Goal: Transaction & Acquisition: Purchase product/service

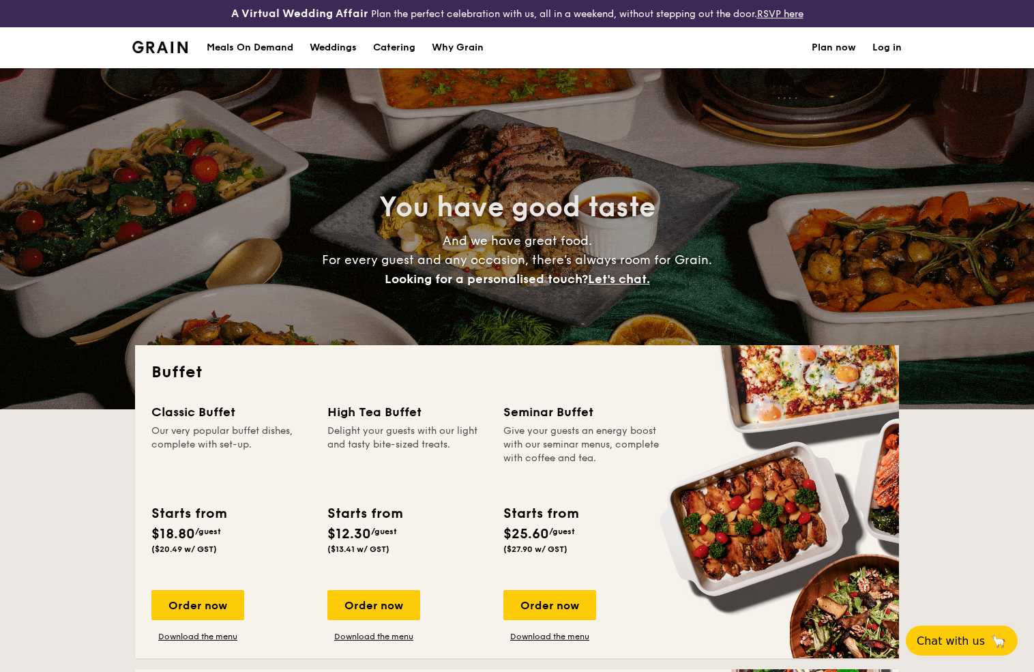
select select
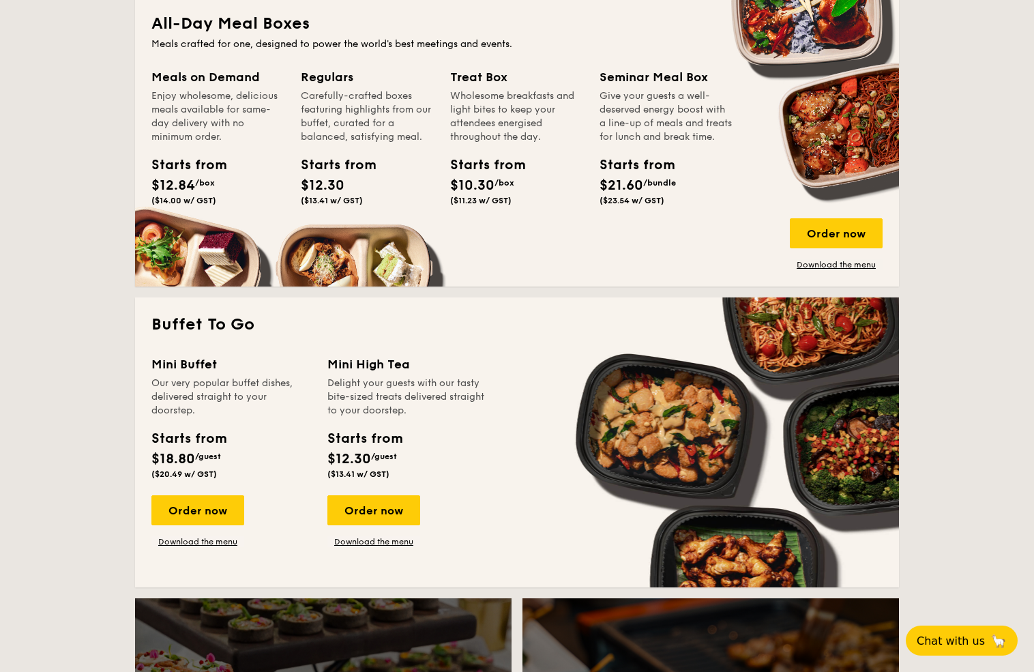
scroll to position [672, 0]
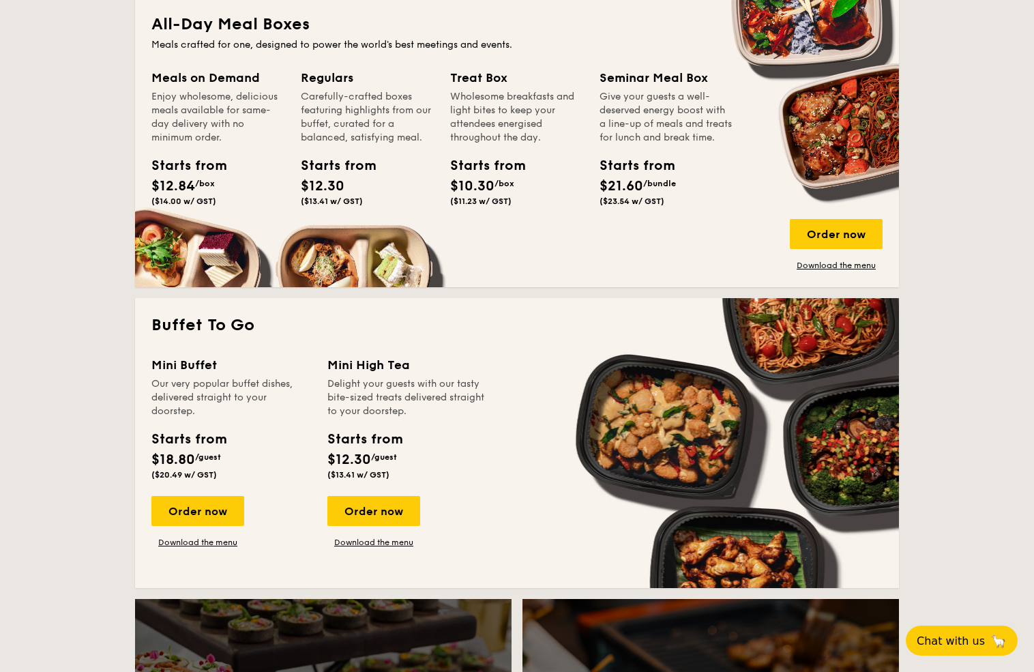
click at [883, 271] on div "Meals on Demand Enjoy wholesome, delicious meals available for same-day deliver…" at bounding box center [516, 169] width 731 height 203
click at [883, 249] on div "Order now" at bounding box center [836, 234] width 93 height 30
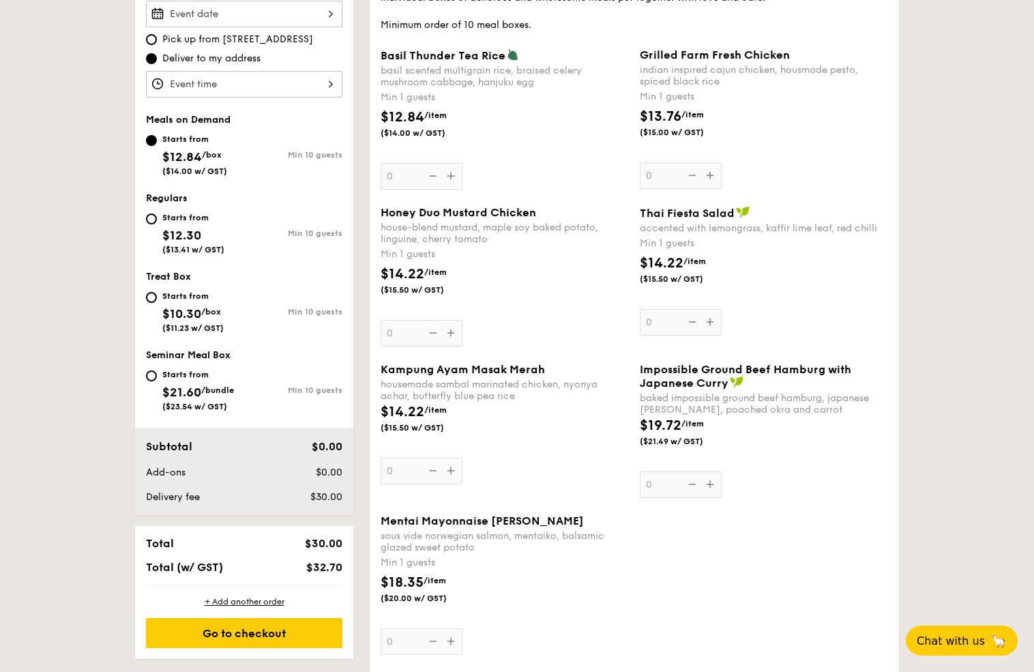
scroll to position [464, 0]
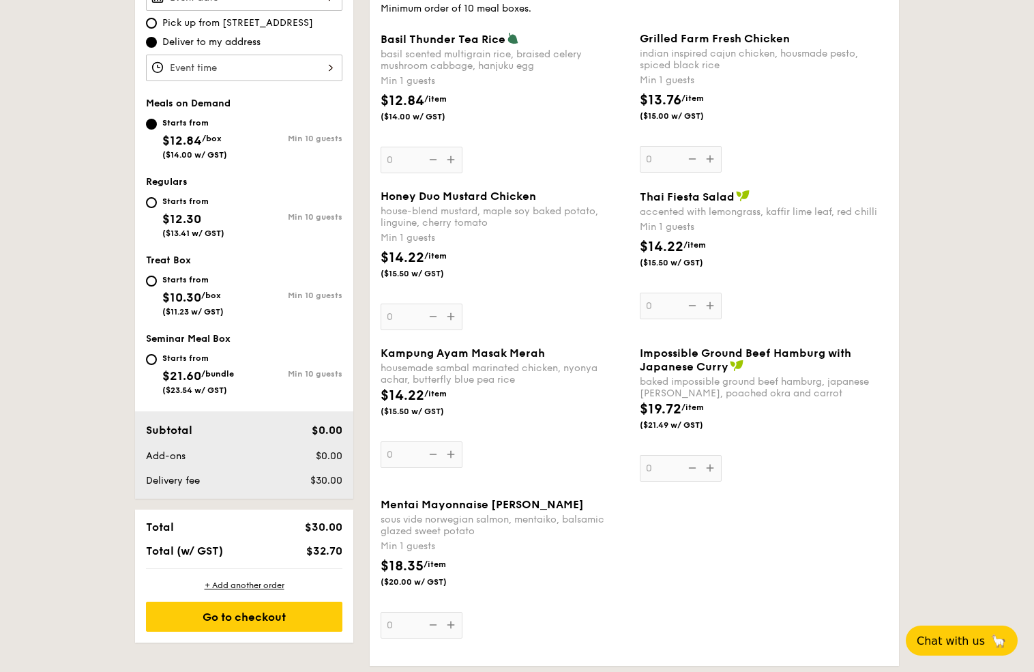
click at [162, 30] on span "Pick up from [STREET_ADDRESS]" at bounding box center [237, 23] width 151 height 14
click at [155, 29] on input "Pick up from [STREET_ADDRESS]" at bounding box center [151, 23] width 11 height 11
radio input "true"
click at [180, 81] on div at bounding box center [244, 68] width 196 height 27
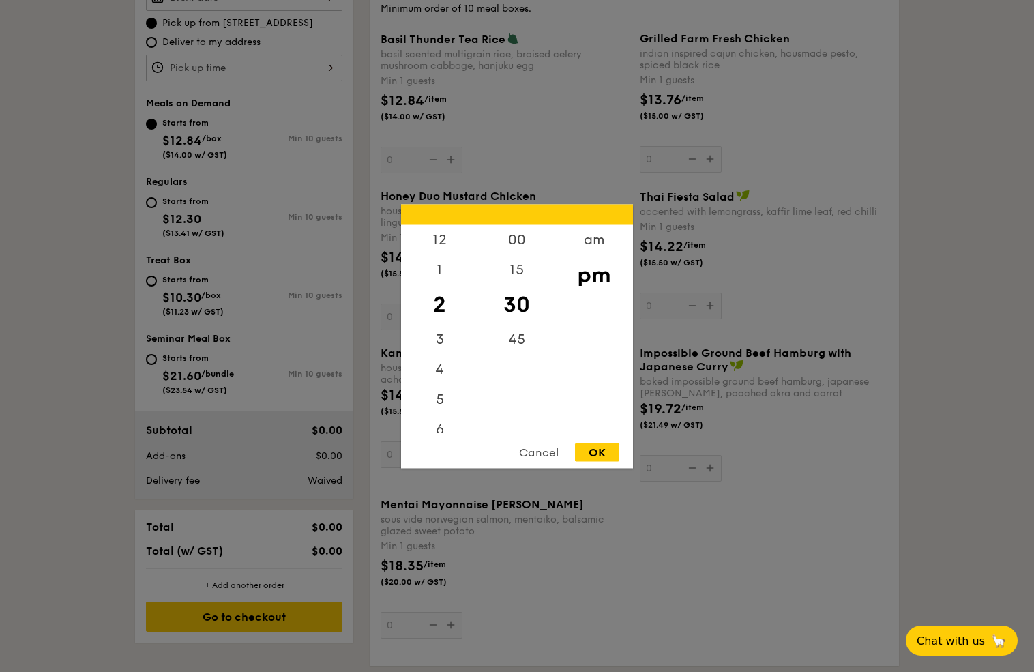
click at [164, 255] on div at bounding box center [517, 336] width 1034 height 672
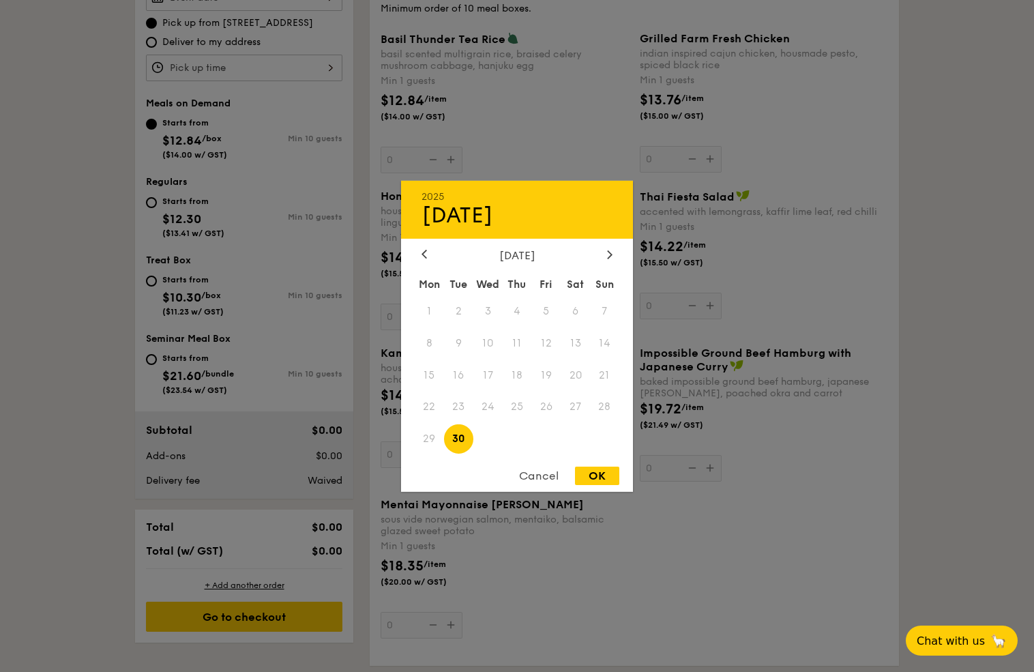
click at [608, 250] on icon at bounding box center [609, 254] width 5 height 9
click at [490, 306] on span "1" at bounding box center [487, 310] width 29 height 29
click at [601, 491] on div "Cancel OK" at bounding box center [517, 479] width 232 height 25
click at [601, 484] on div "OK" at bounding box center [597, 476] width 44 height 18
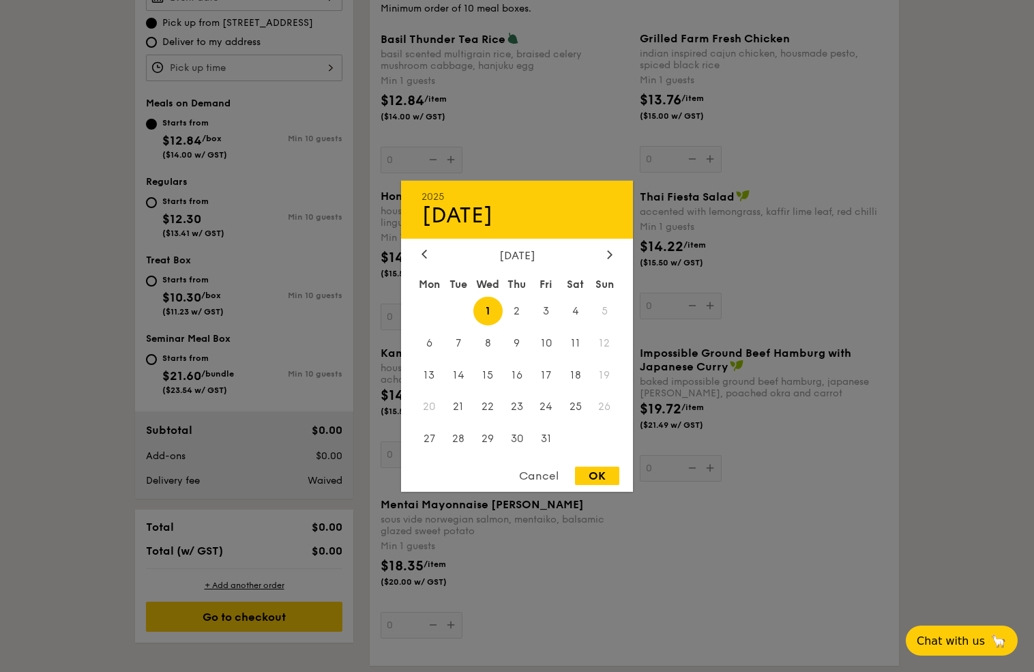
type input "[DATE]"
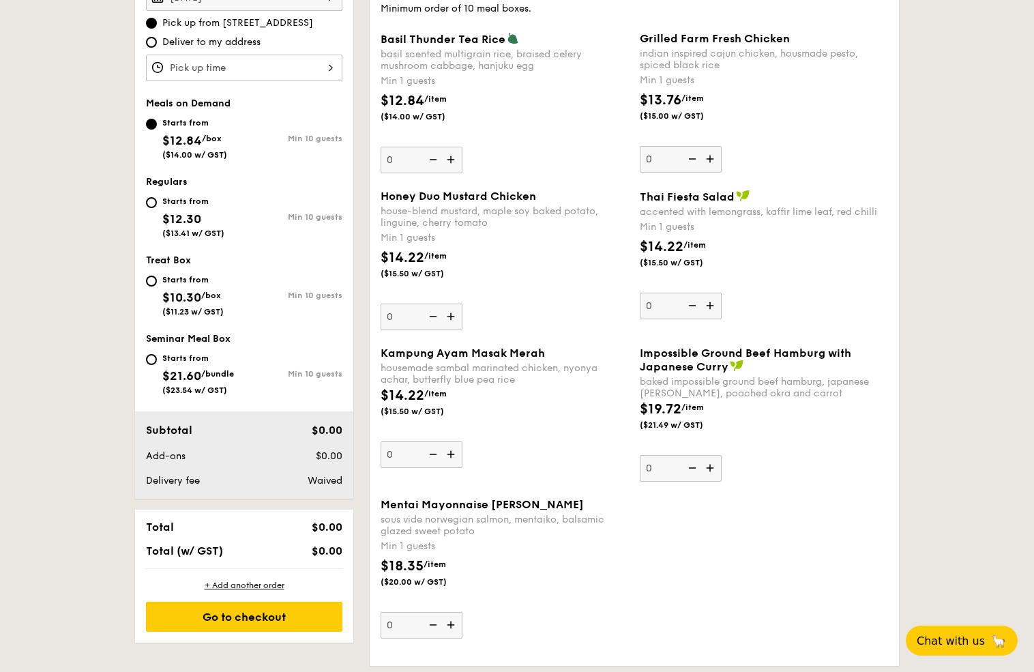
click at [162, 49] on span "Deliver to my address" at bounding box center [211, 42] width 98 height 14
click at [146, 48] on input "Deliver to my address" at bounding box center [151, 42] width 11 height 11
radio input "true"
click at [146, 81] on div at bounding box center [244, 68] width 196 height 27
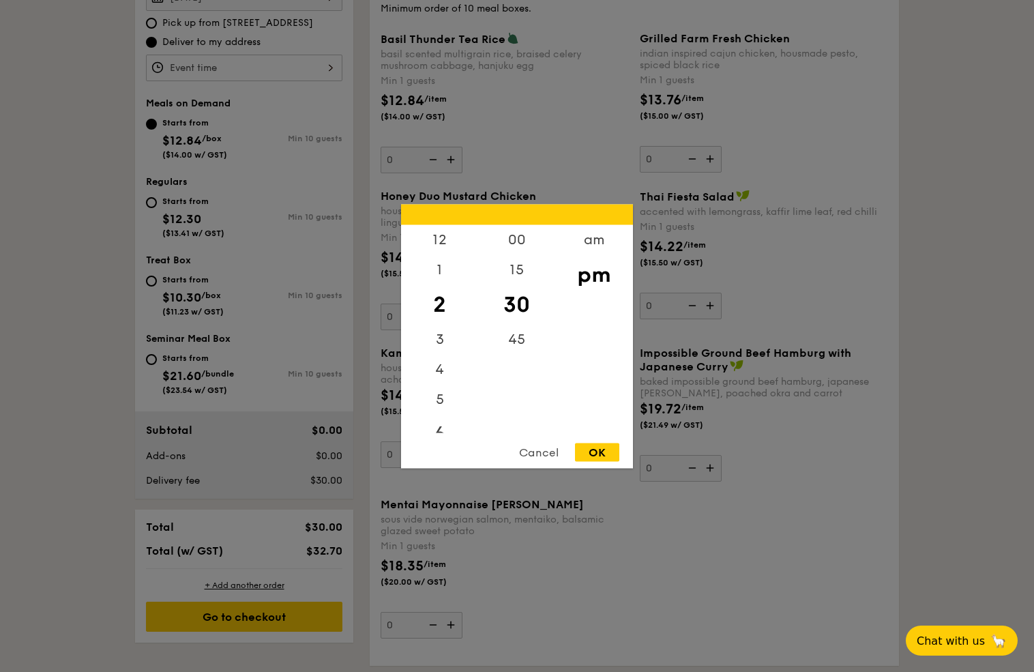
click at [439, 425] on div "6" at bounding box center [439, 434] width 77 height 40
click at [606, 451] on div "OK" at bounding box center [597, 452] width 44 height 18
type input "6:30PM"
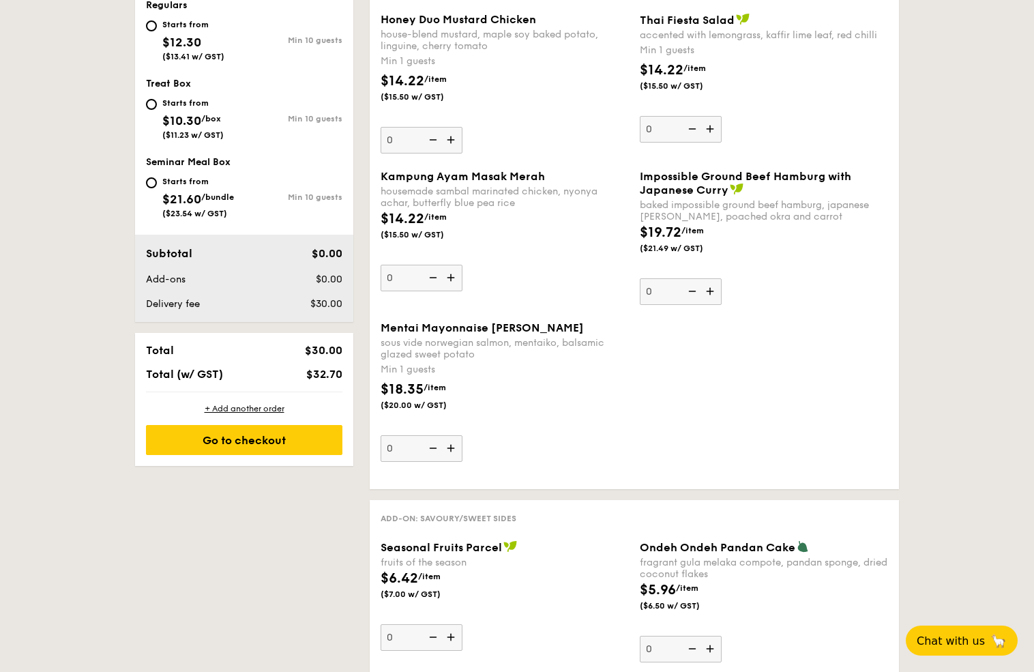
scroll to position [420, 0]
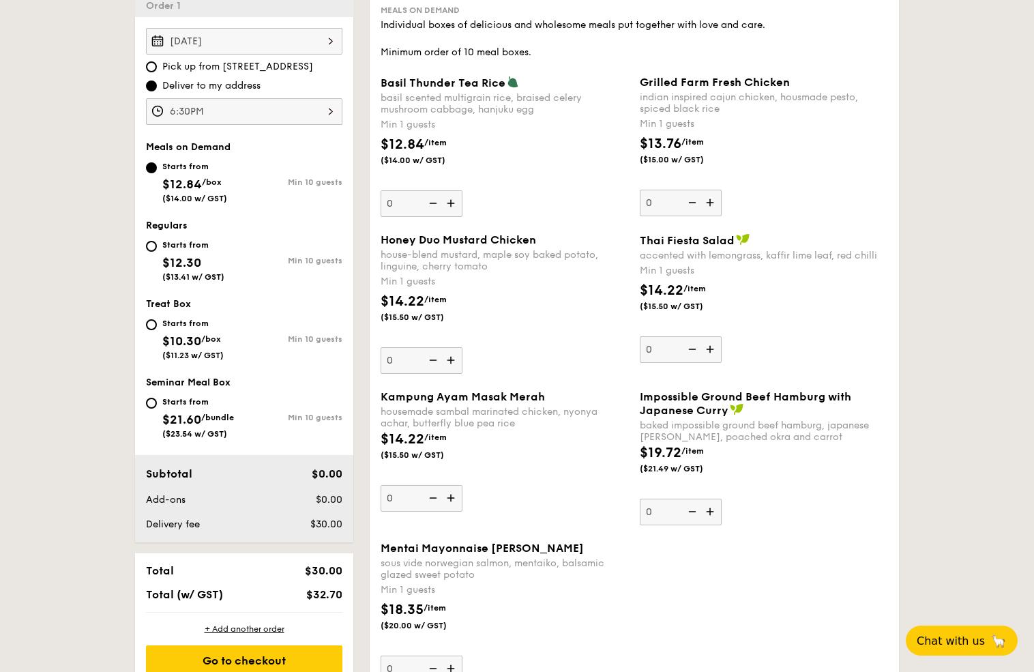
drag, startPoint x: 111, startPoint y: 314, endPoint x: 84, endPoint y: 353, distance: 47.1
click at [135, 322] on div "Meals on Demand Starts from $12.84 /box ($14.00 w/ GST) Min 10 guests Regulars …" at bounding box center [244, 296] width 218 height 311
click at [162, 74] on span "Pick up from [STREET_ADDRESS]" at bounding box center [237, 67] width 151 height 14
click at [146, 72] on input "Pick up from [STREET_ADDRESS]" at bounding box center [151, 66] width 11 height 11
radio input "true"
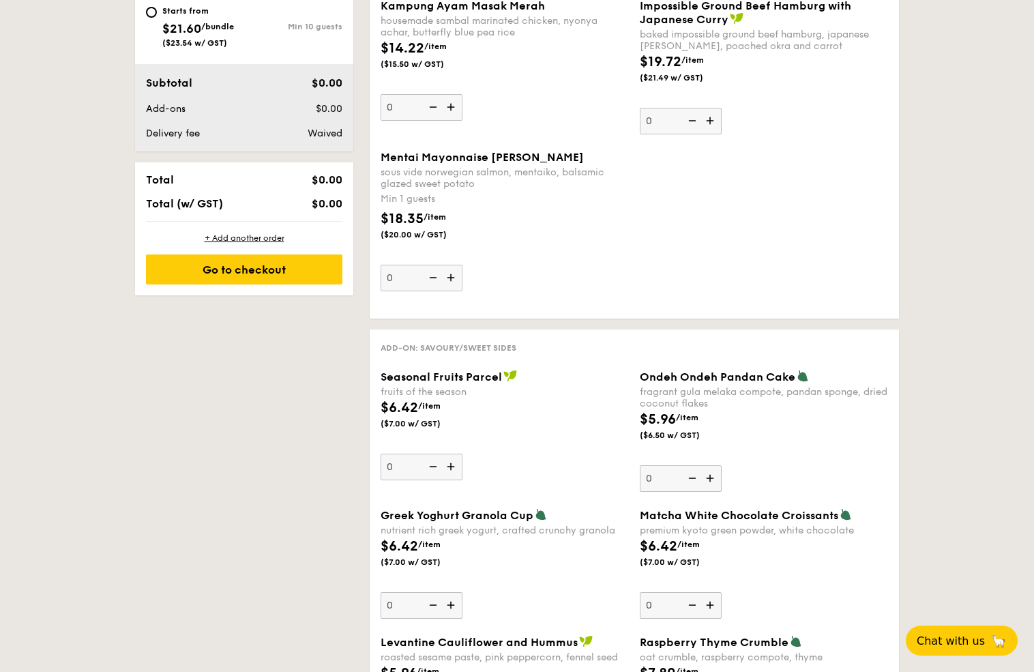
scroll to position [788, 0]
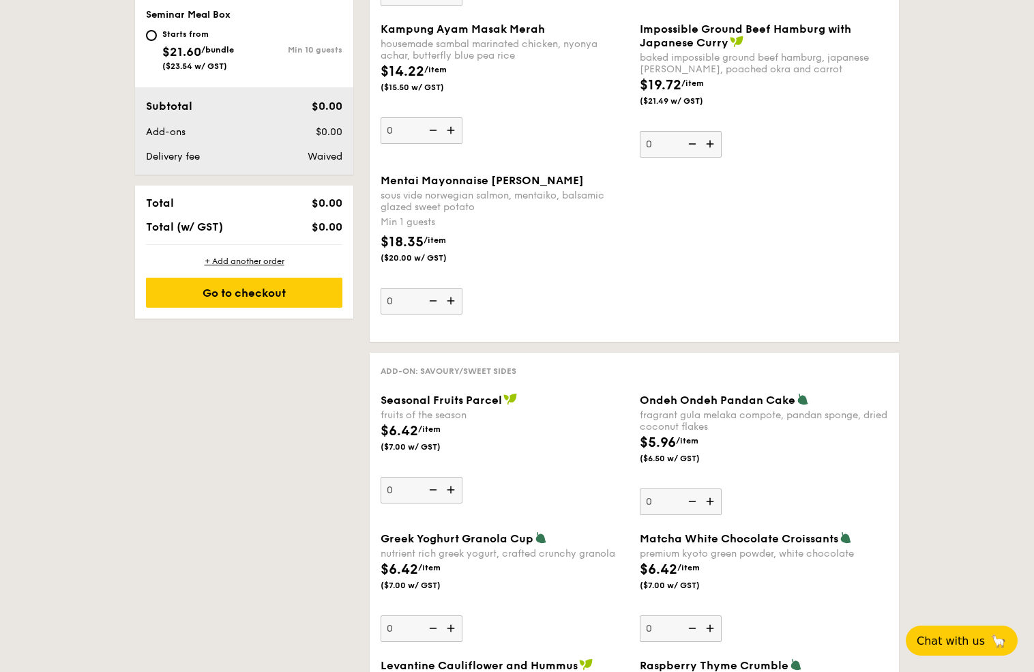
radio input "true"
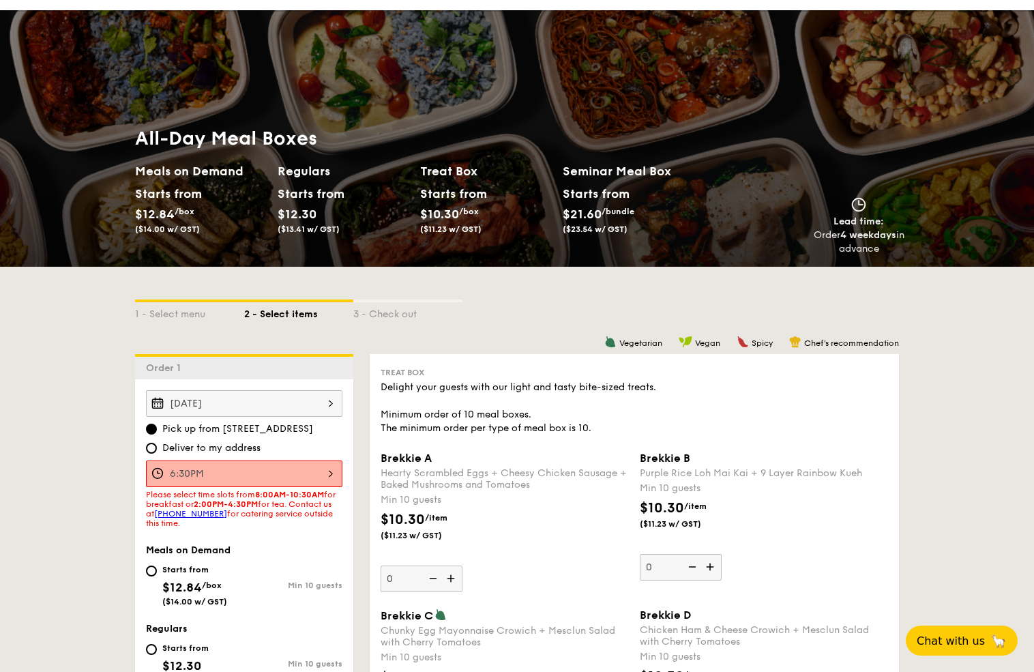
scroll to position [180, 0]
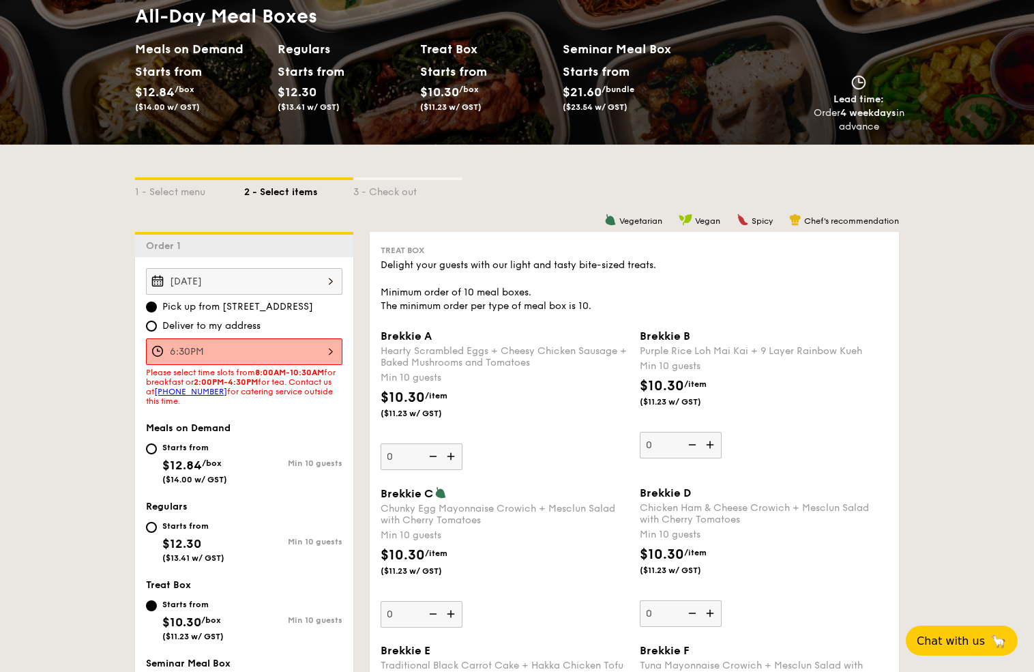
click at [162, 453] on div "Starts from" at bounding box center [194, 447] width 65 height 11
click at [146, 454] on input "Starts from $12.84 /box ($14.00 w/ GST) Min 10 guests" at bounding box center [151, 448] width 11 height 11
radio input "true"
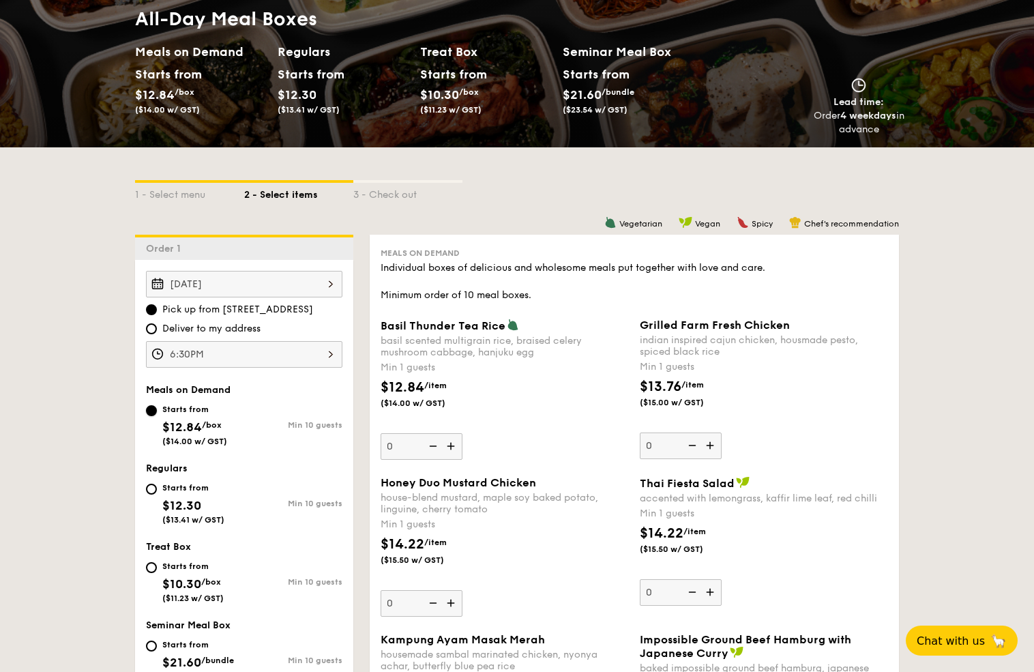
scroll to position [175, 0]
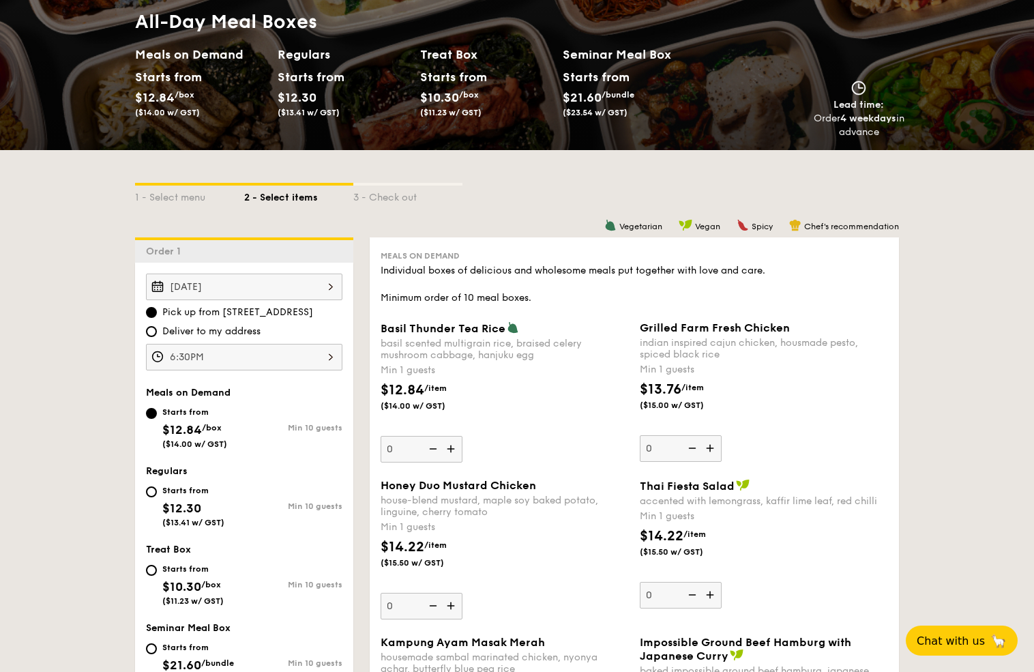
click at [716, 461] on img at bounding box center [711, 448] width 20 height 26
click at [716, 462] on input "0" at bounding box center [681, 448] width 82 height 27
click at [716, 461] on img at bounding box center [711, 448] width 20 height 26
click at [716, 462] on input "1" at bounding box center [681, 448] width 82 height 27
click at [716, 461] on img at bounding box center [711, 448] width 20 height 26
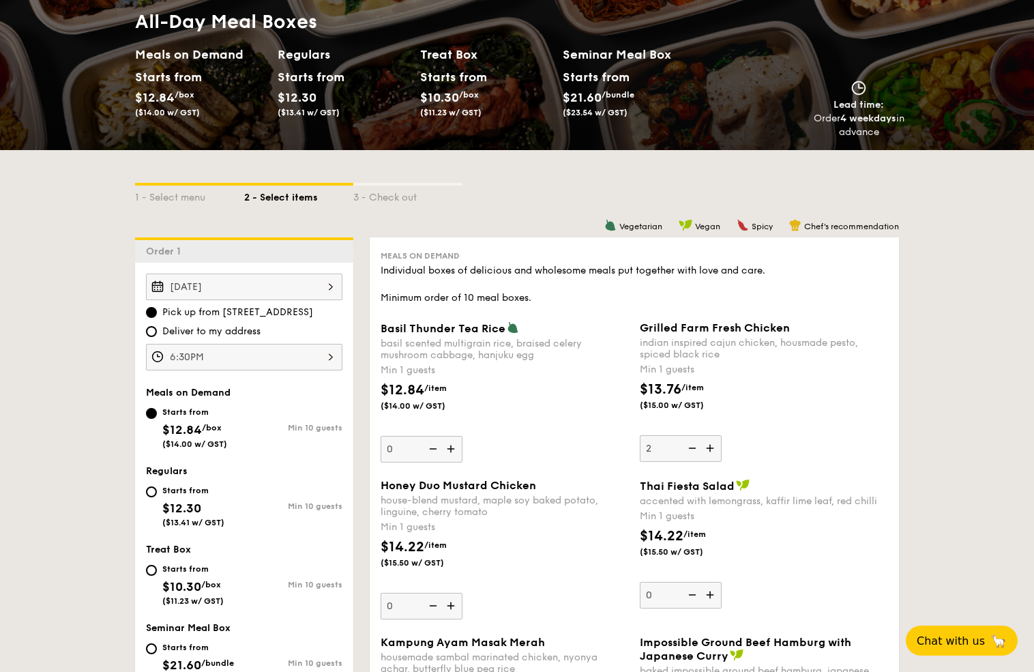
click at [716, 462] on input "2" at bounding box center [681, 448] width 82 height 27
click at [716, 461] on img at bounding box center [711, 448] width 20 height 26
click at [716, 462] on input "3" at bounding box center [681, 448] width 82 height 27
type input "4"
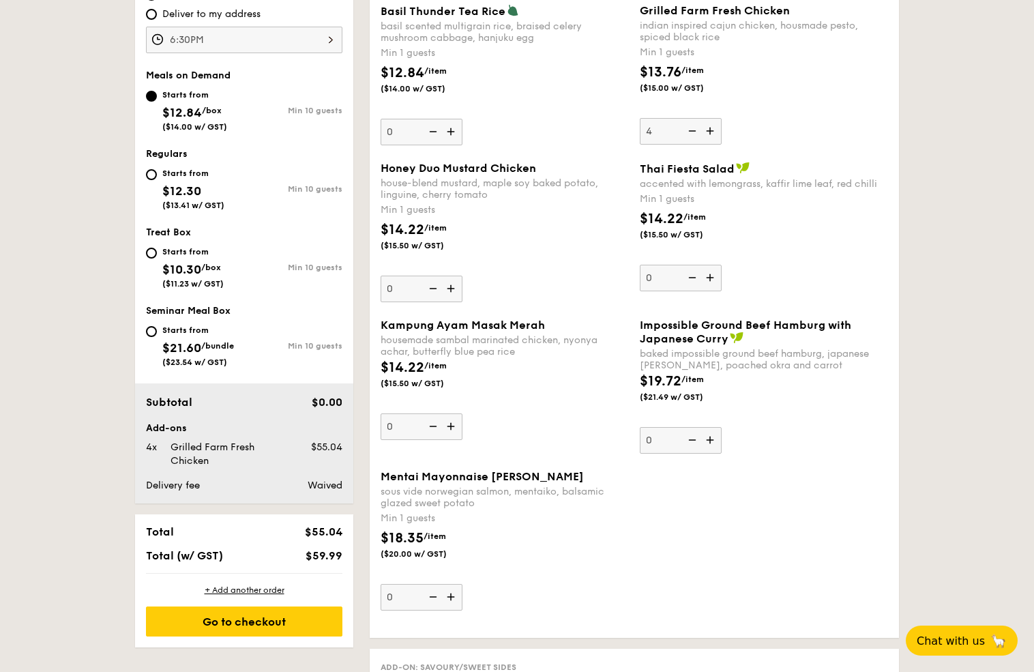
scroll to position [530, 0]
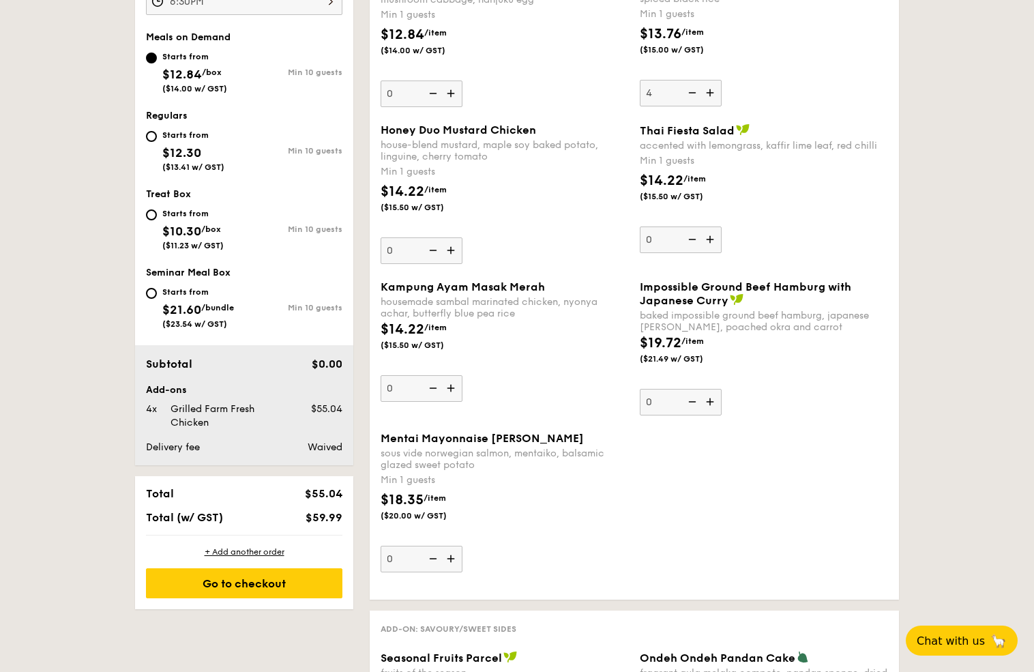
click at [442, 401] on img at bounding box center [452, 388] width 20 height 26
click at [381, 402] on input "0" at bounding box center [422, 388] width 82 height 27
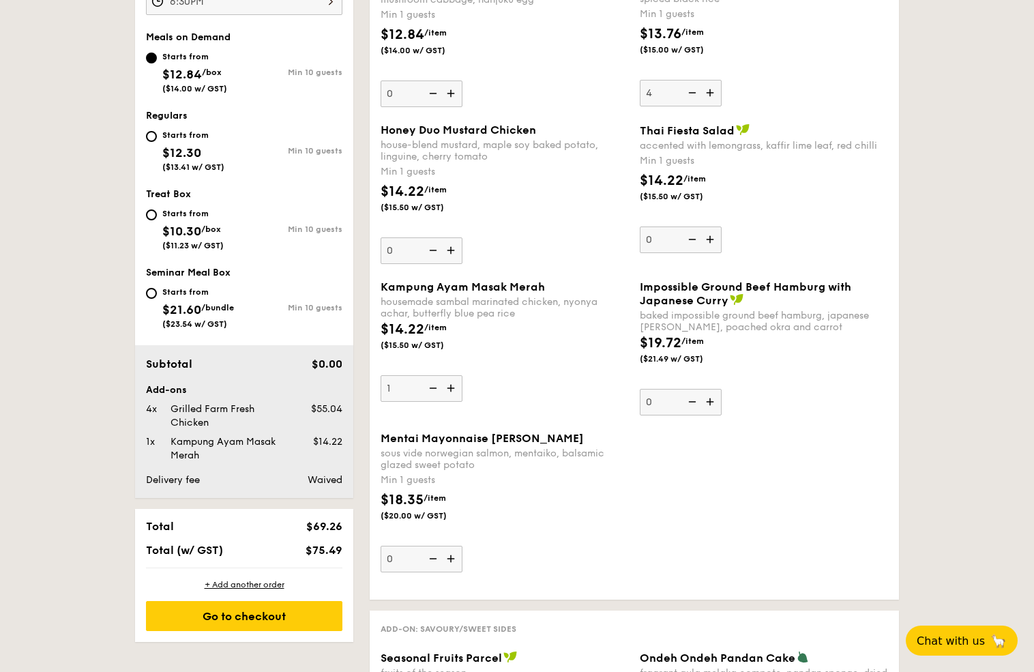
click at [442, 401] on img at bounding box center [452, 388] width 20 height 26
click at [381, 402] on input "1" at bounding box center [422, 388] width 82 height 27
click at [442, 401] on img at bounding box center [452, 388] width 20 height 26
click at [381, 402] on input "2" at bounding box center [422, 388] width 82 height 27
click at [442, 401] on img at bounding box center [452, 388] width 20 height 26
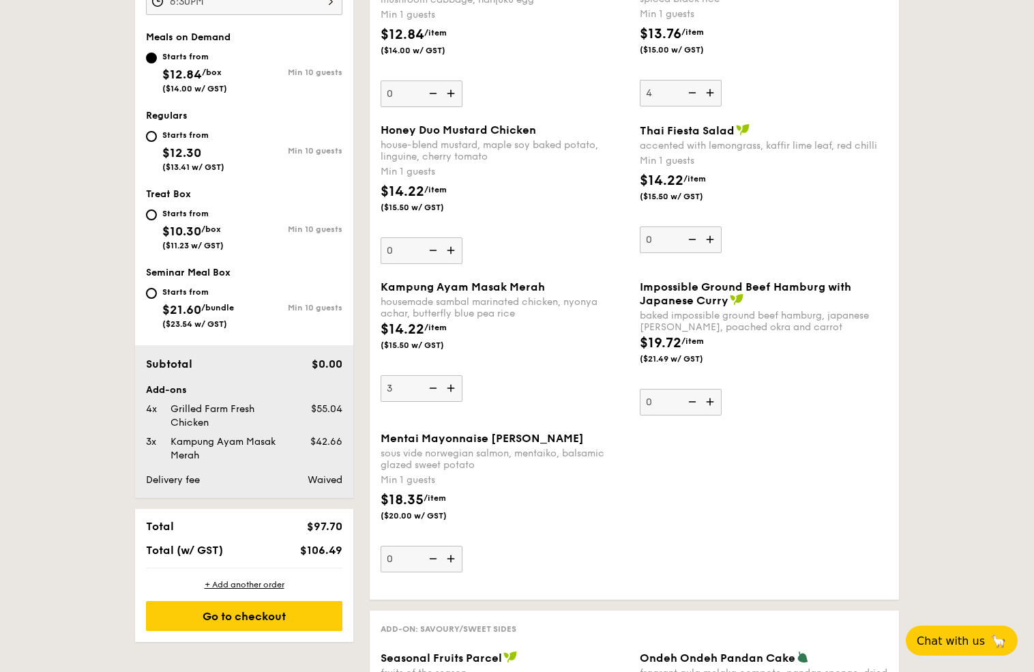
click at [381, 402] on input "3" at bounding box center [422, 388] width 82 height 27
type input "4"
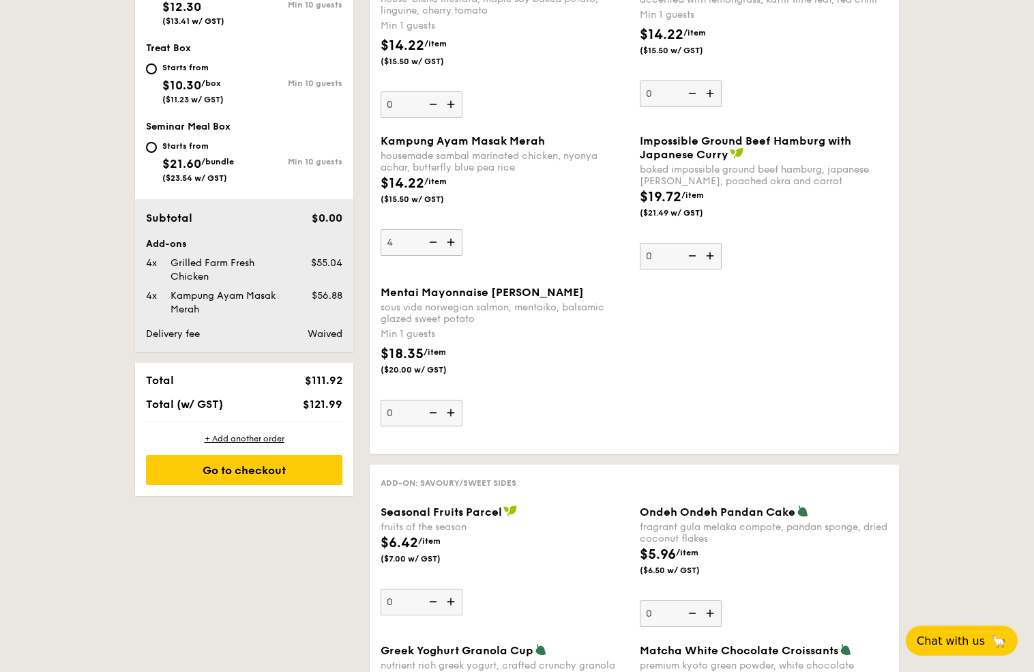
scroll to position [689, 0]
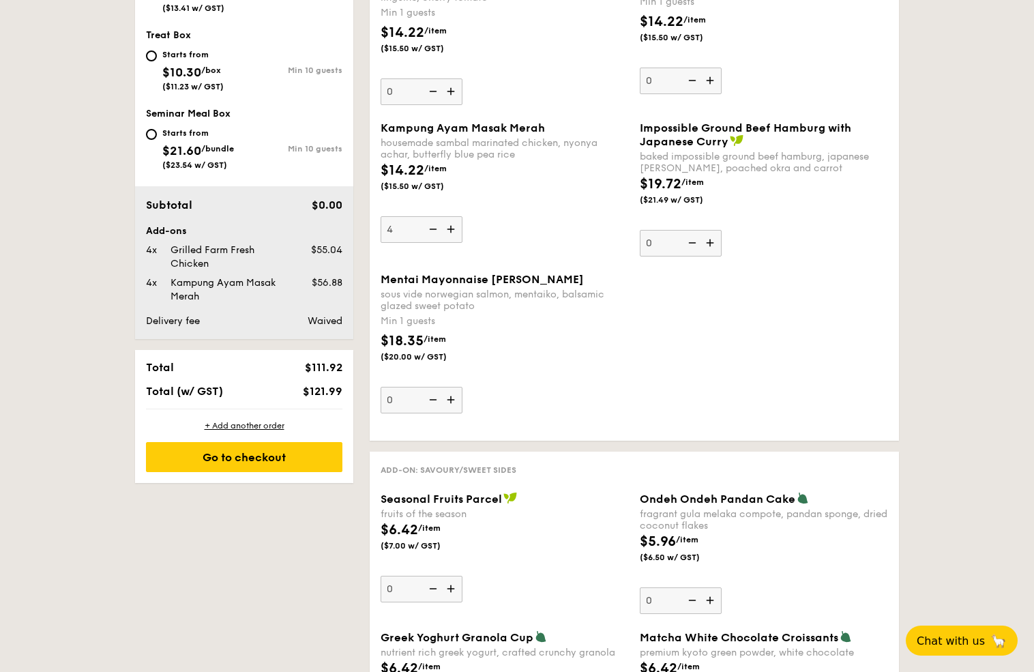
click at [442, 413] on img at bounding box center [452, 400] width 20 height 26
click at [381, 413] on input "0" at bounding box center [422, 400] width 82 height 27
click at [442, 413] on img at bounding box center [452, 400] width 20 height 26
click at [381, 413] on input "1" at bounding box center [422, 400] width 82 height 27
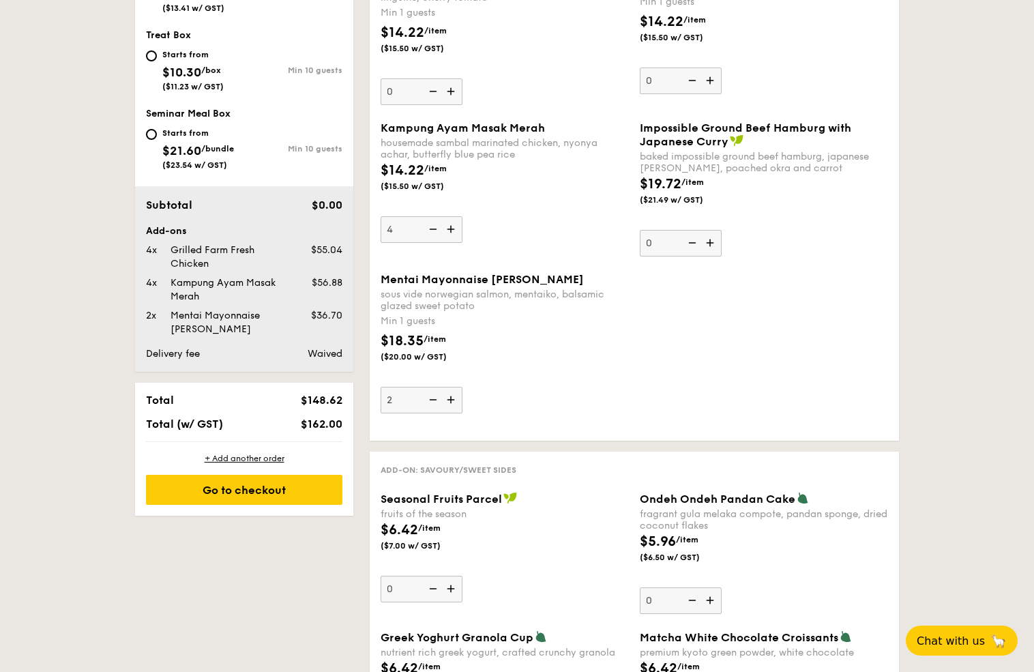
click at [442, 413] on img at bounding box center [452, 400] width 20 height 26
click at [381, 413] on input "2" at bounding box center [422, 400] width 82 height 27
click at [442, 413] on img at bounding box center [452, 400] width 20 height 26
click at [381, 413] on input "3" at bounding box center [422, 400] width 82 height 27
click at [422, 413] on img at bounding box center [432, 400] width 20 height 26
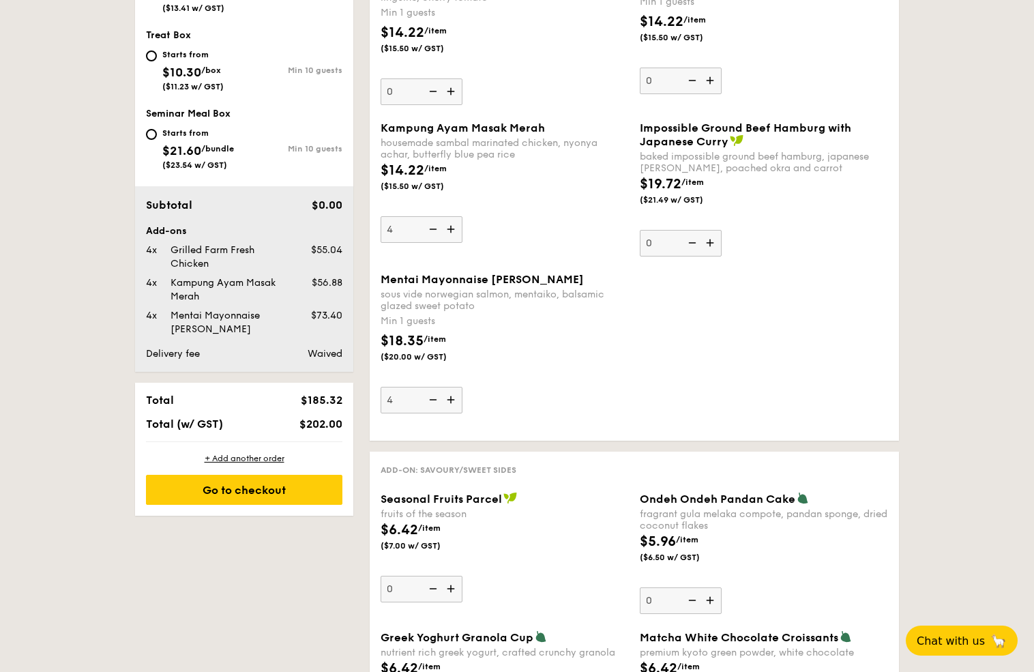
click at [381, 413] on input "4" at bounding box center [422, 400] width 82 height 27
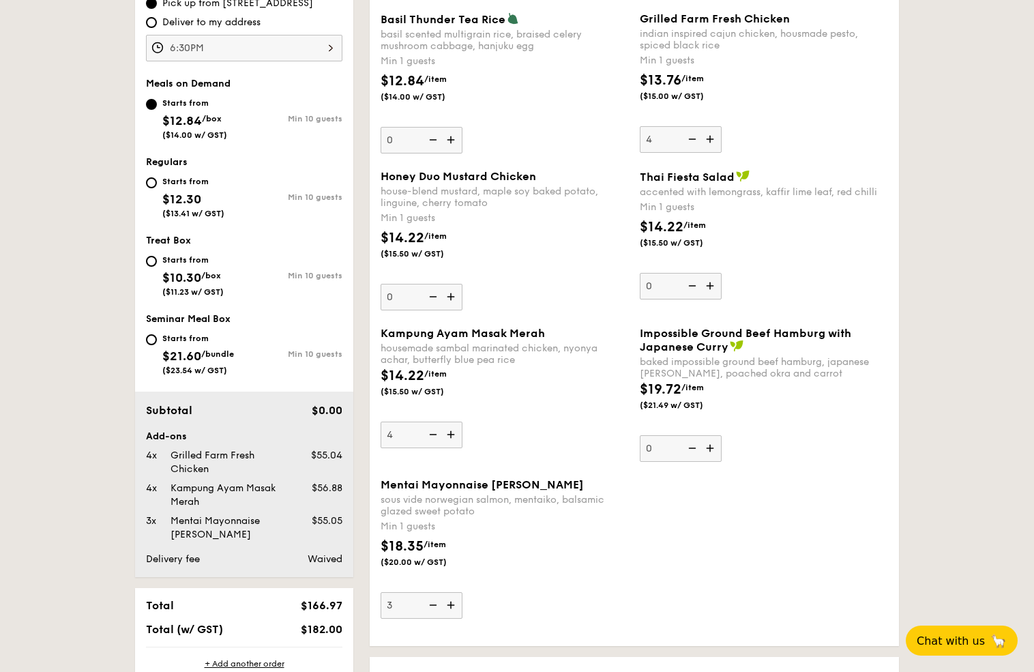
scroll to position [910, 0]
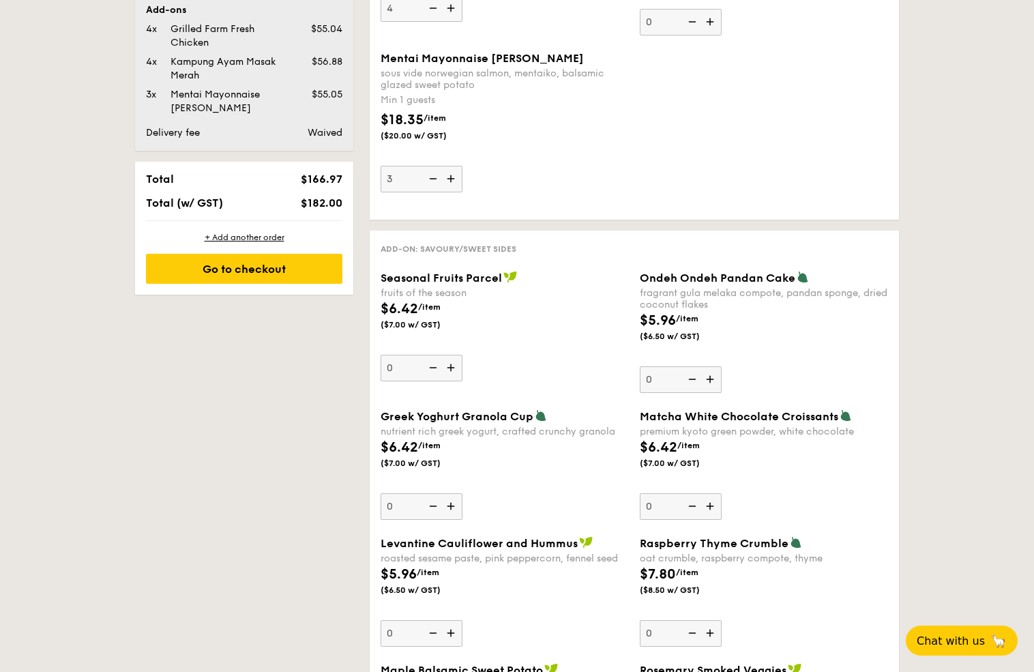
click at [240, 220] on div "Total $166.97 Total (w/ GST) $182.00" at bounding box center [244, 191] width 218 height 59
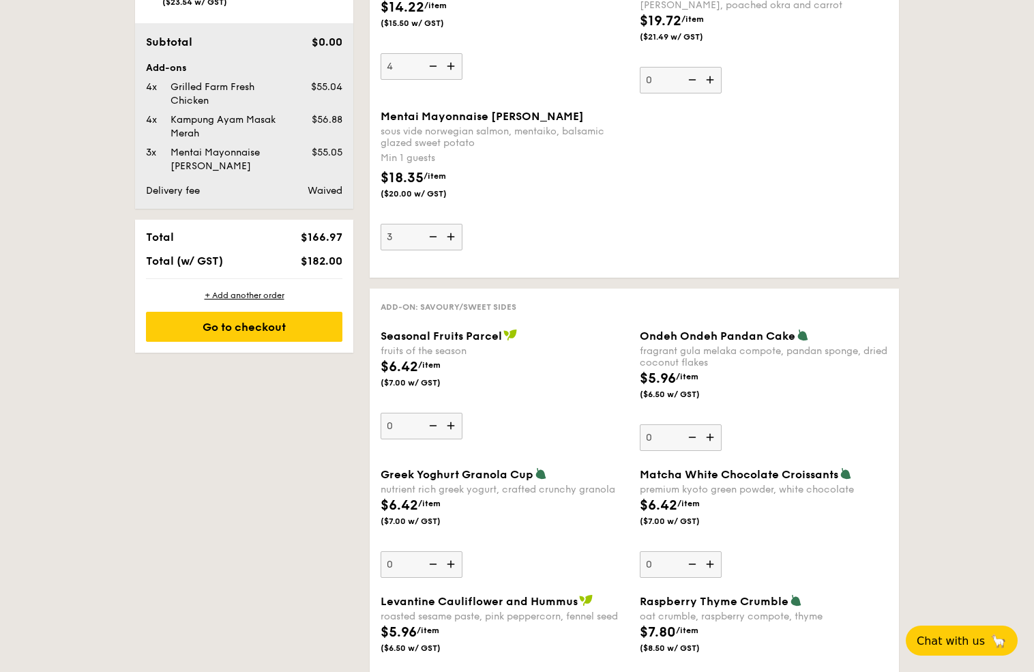
scroll to position [855, 0]
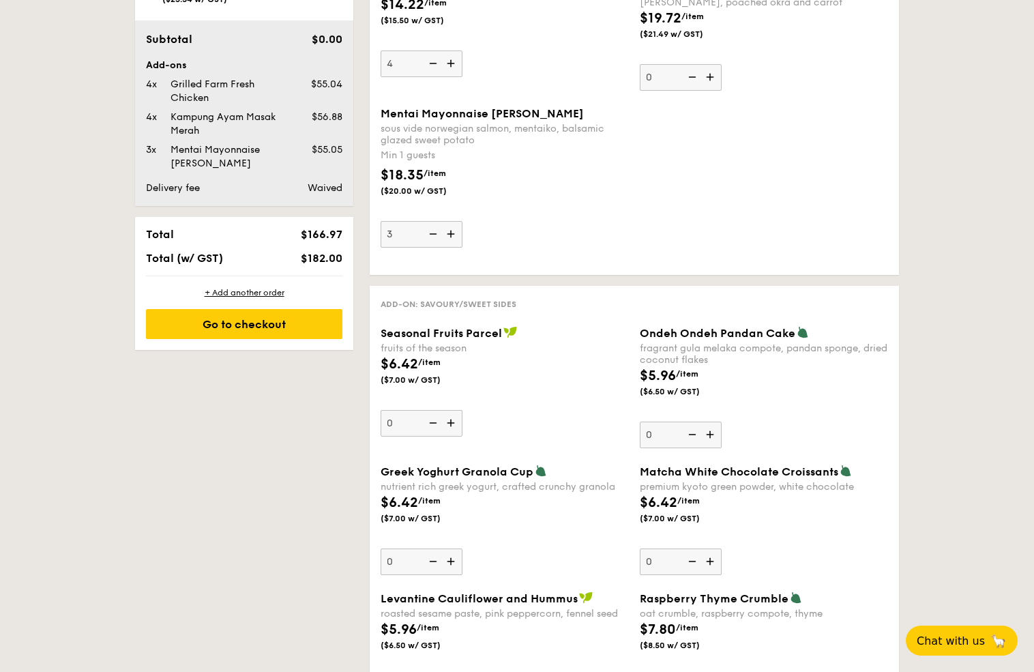
click at [422, 247] on img at bounding box center [432, 234] width 20 height 26
click at [381, 248] on input "3" at bounding box center [422, 234] width 82 height 27
type input "2"
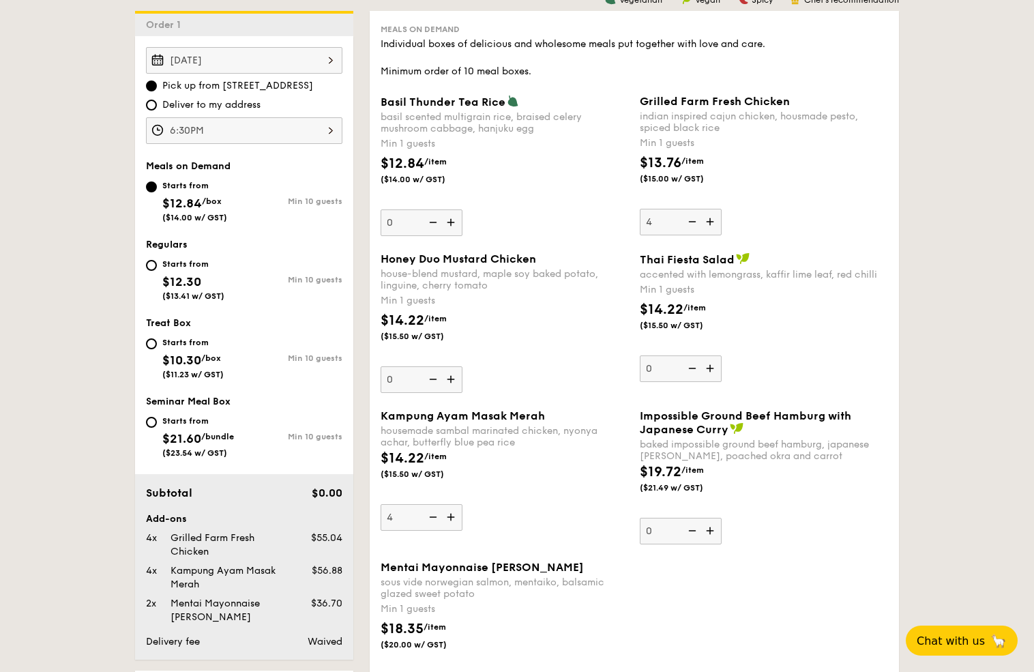
scroll to position [425, 0]
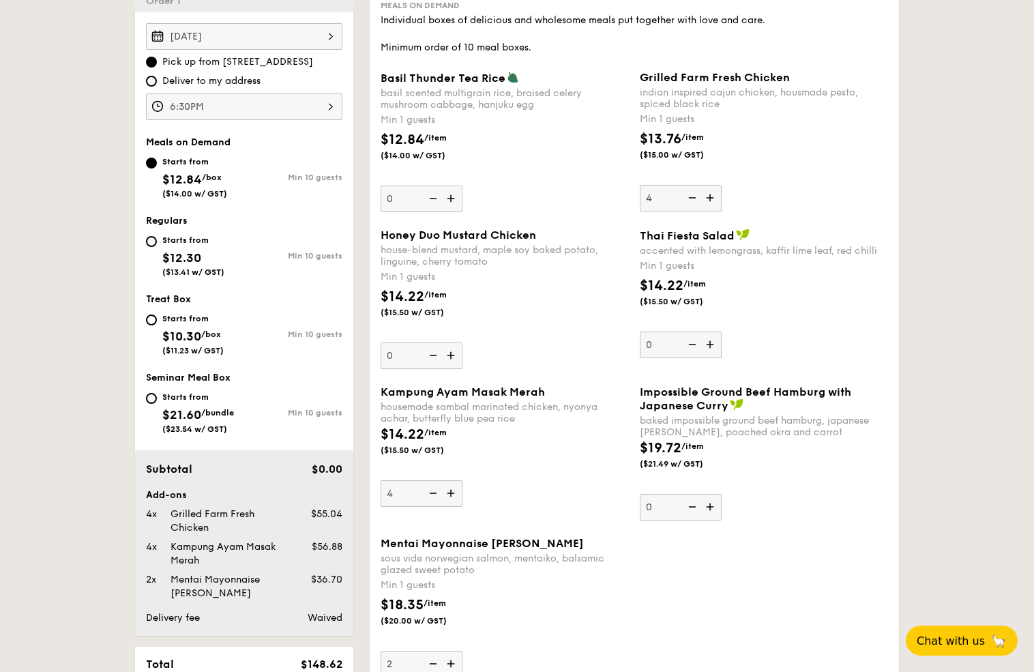
click at [708, 211] on img at bounding box center [711, 198] width 20 height 26
click at [708, 211] on input "4" at bounding box center [681, 198] width 82 height 27
type input "5"
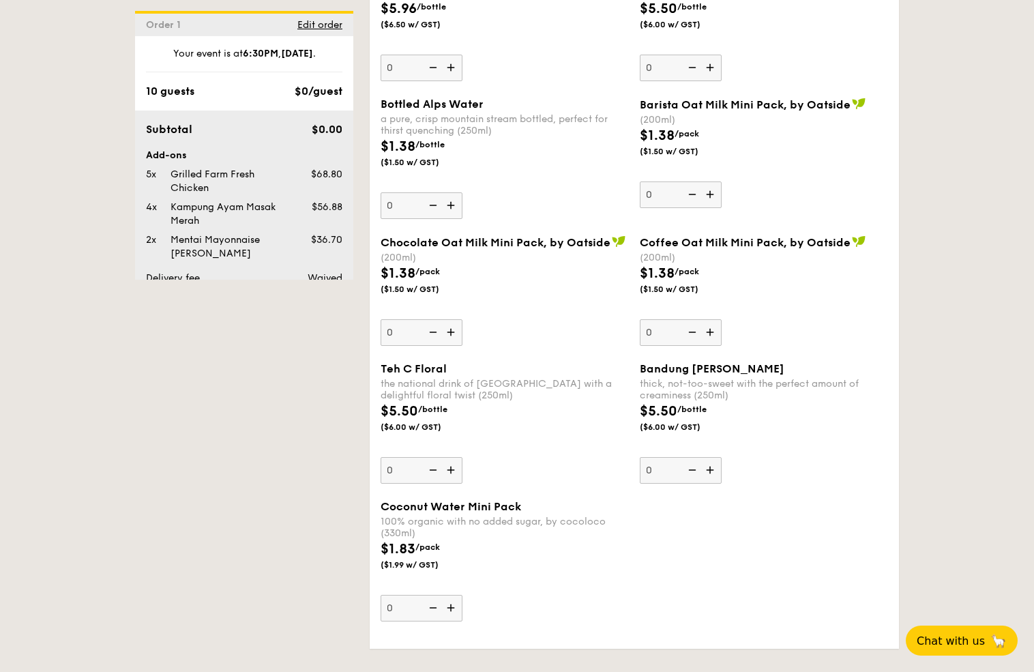
scroll to position [3244, 0]
